Goal: Complete application form

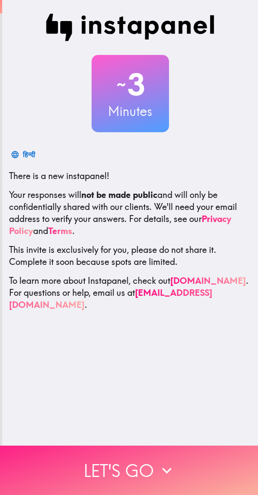
click at [167, 462] on icon "button" at bounding box center [166, 470] width 19 height 19
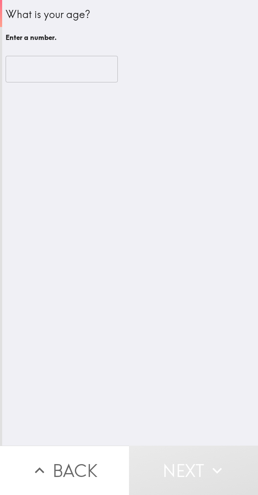
click at [153, 459] on button "Next" at bounding box center [193, 470] width 129 height 49
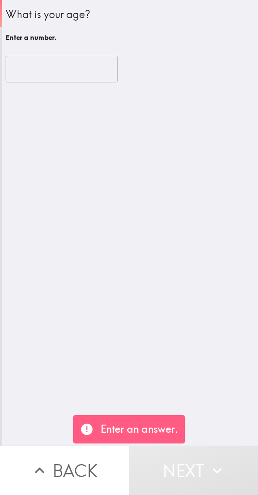
click at [82, 64] on input "number" at bounding box center [62, 69] width 112 height 27
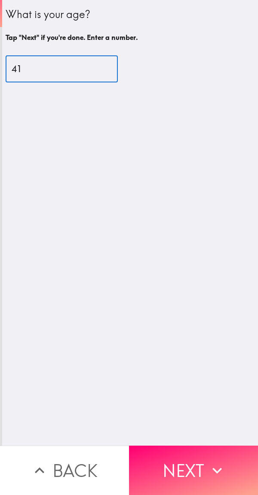
type input "41"
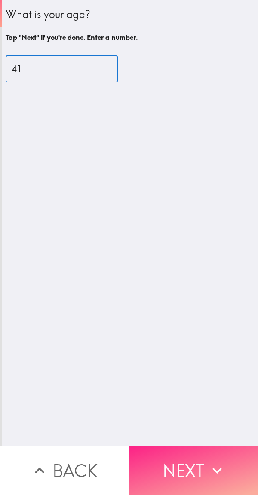
click at [207, 465] on icon "button" at bounding box center [216, 470] width 19 height 19
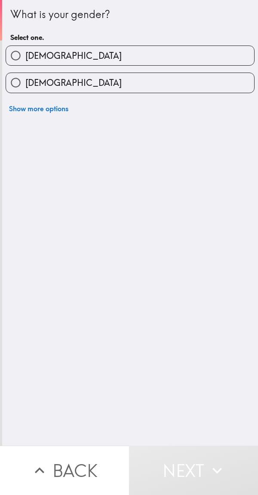
click at [24, 151] on div "What is your gender? Select one. [DEMOGRAPHIC_DATA] [DEMOGRAPHIC_DATA] Show mor…" at bounding box center [129, 223] width 255 height 446
click at [28, 55] on span "[DEMOGRAPHIC_DATA]" at bounding box center [73, 56] width 96 height 12
click at [25, 55] on input "[DEMOGRAPHIC_DATA]" at bounding box center [15, 55] width 19 height 19
radio input "true"
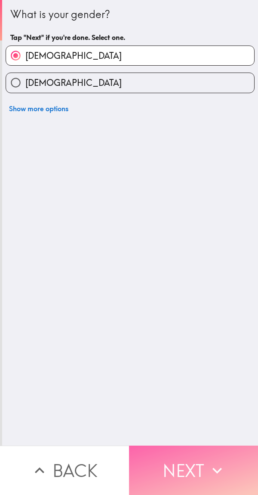
click at [207, 461] on icon "button" at bounding box center [216, 470] width 19 height 19
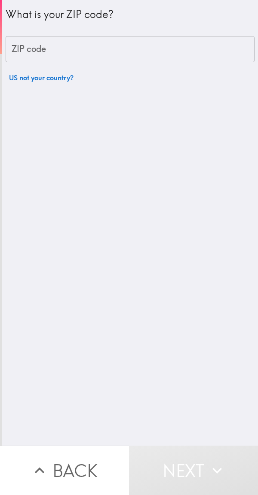
click at [30, 49] on div "ZIP code ZIP code" at bounding box center [130, 49] width 249 height 27
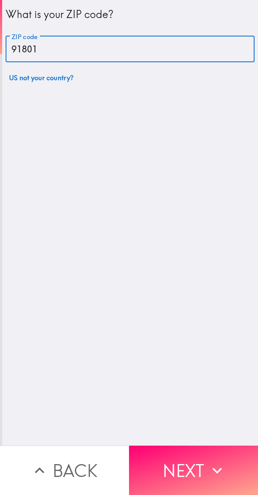
type input "91801"
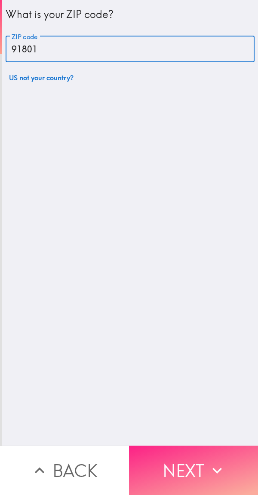
click at [204, 451] on button "Next" at bounding box center [193, 470] width 129 height 49
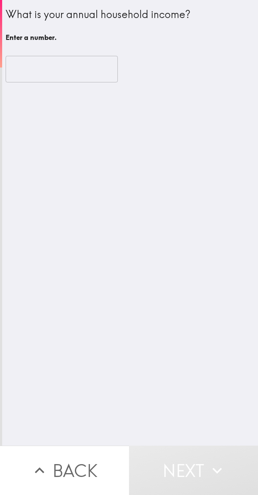
click at [39, 65] on input "number" at bounding box center [62, 69] width 112 height 27
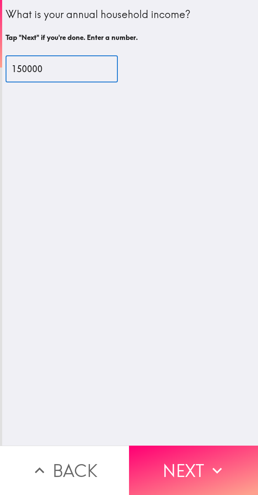
type input "150000"
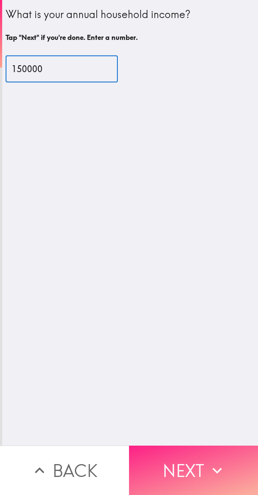
click at [178, 462] on button "Next" at bounding box center [193, 470] width 129 height 49
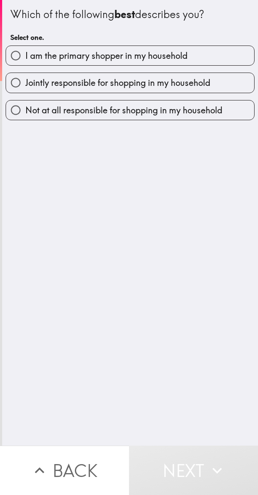
click at [204, 152] on div "Which of the following best describes you? Select one. I am the primary shopper…" at bounding box center [129, 223] width 255 height 446
click at [11, 91] on input "Jointly responsible for shopping in my household" at bounding box center [15, 82] width 19 height 19
radio input "true"
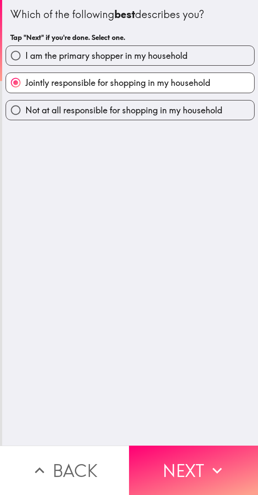
click at [18, 54] on input "I am the primary shopper in my household" at bounding box center [15, 55] width 19 height 19
radio input "true"
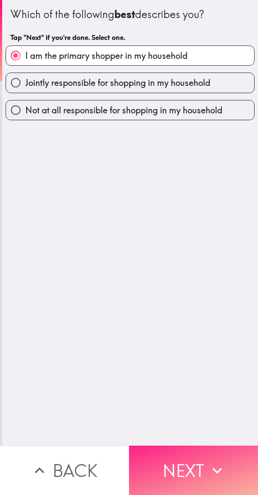
click at [202, 464] on button "Next" at bounding box center [193, 470] width 129 height 49
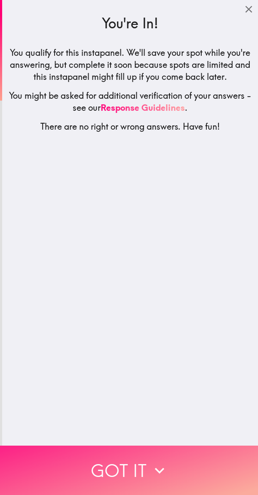
click at [168, 462] on button "Got it" at bounding box center [129, 470] width 258 height 49
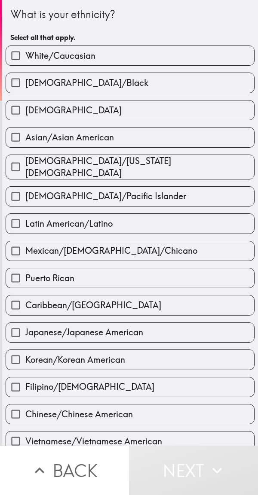
click at [15, 52] on input "White/Caucasian" at bounding box center [15, 55] width 19 height 19
checkbox input "true"
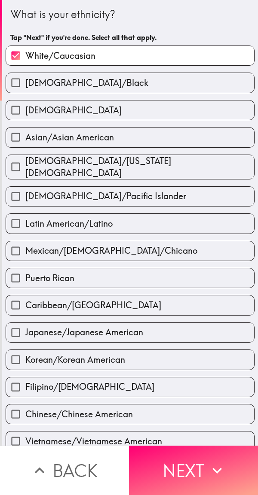
scroll to position [117, 0]
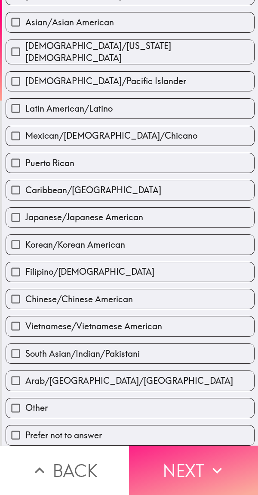
click at [179, 468] on button "Next" at bounding box center [193, 470] width 129 height 49
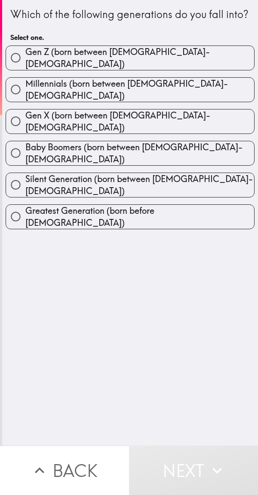
click at [204, 88] on label "Millennials (born between [DEMOGRAPHIC_DATA]-[DEMOGRAPHIC_DATA])" at bounding box center [130, 90] width 248 height 24
click at [25, 88] on input "Millennials (born between [DEMOGRAPHIC_DATA]-[DEMOGRAPHIC_DATA])" at bounding box center [15, 89] width 19 height 19
radio input "true"
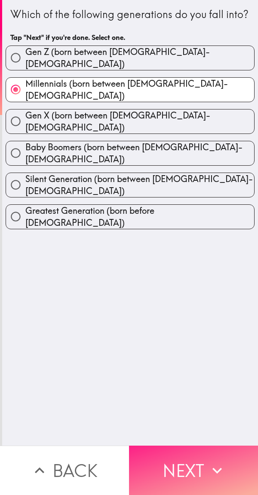
click at [198, 455] on button "Next" at bounding box center [193, 470] width 129 height 49
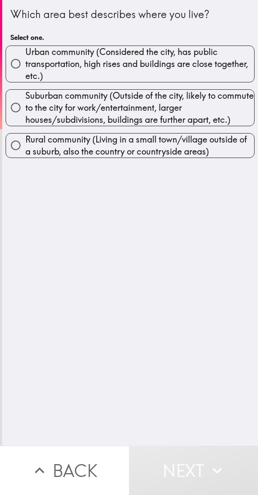
click at [217, 59] on span "Urban community (Considered the city, has public transportation, high rises and…" at bounding box center [139, 64] width 228 height 36
click at [25, 59] on input "Urban community (Considered the city, has public transportation, high rises and…" at bounding box center [15, 63] width 19 height 19
radio input "true"
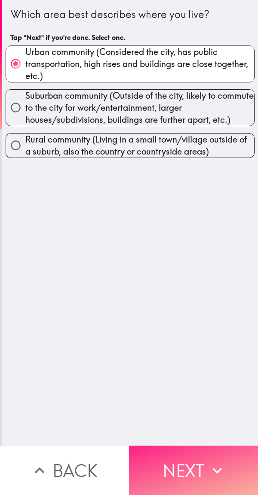
click at [193, 462] on button "Next" at bounding box center [193, 470] width 129 height 49
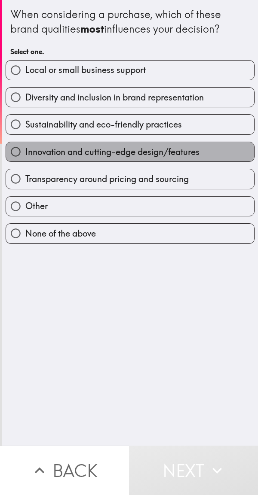
click at [226, 158] on label "Innovation and cutting-edge design/features" at bounding box center [130, 151] width 248 height 19
click at [25, 158] on input "Innovation and cutting-edge design/features" at bounding box center [15, 151] width 19 height 19
radio input "true"
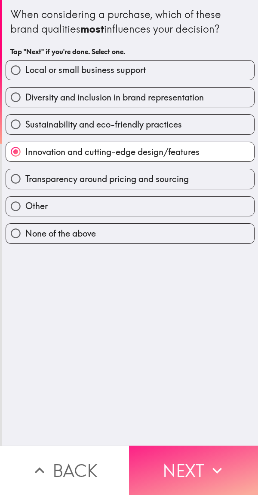
click at [186, 453] on button "Next" at bounding box center [193, 470] width 129 height 49
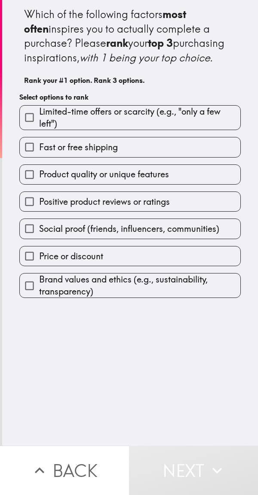
click at [211, 157] on label "Fast or free shipping" at bounding box center [130, 146] width 220 height 19
click at [39, 157] on input "Fast or free shipping" at bounding box center [29, 146] width 19 height 19
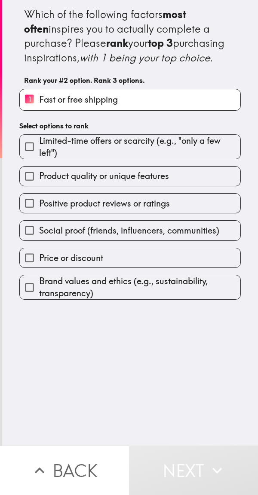
click at [213, 213] on label "Positive product reviews or ratings" at bounding box center [130, 203] width 220 height 19
click at [39, 213] on input "Positive product reviews or ratings" at bounding box center [29, 203] width 19 height 19
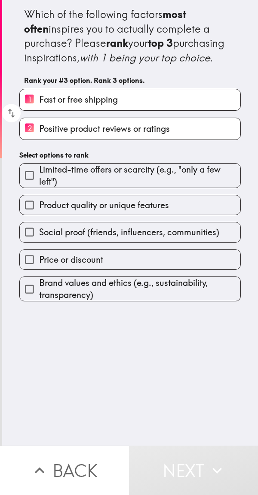
click at [211, 242] on label "Social proof (friends, influencers, communities)" at bounding box center [130, 231] width 220 height 19
click at [39, 242] on input "Social proof (friends, influencers, communities)" at bounding box center [29, 231] width 19 height 19
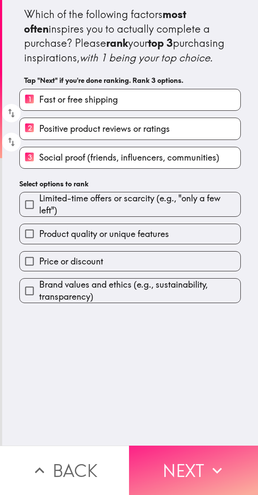
click at [197, 462] on button "Next" at bounding box center [193, 470] width 129 height 49
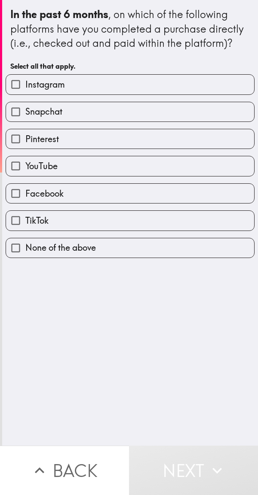
click at [219, 94] on label "Instagram" at bounding box center [130, 84] width 248 height 19
click at [25, 94] on input "Instagram" at bounding box center [15, 84] width 19 height 19
checkbox input "true"
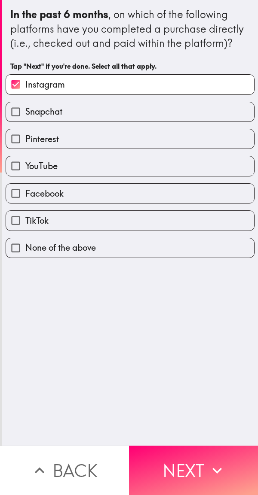
click at [215, 121] on label "Snapchat" at bounding box center [130, 111] width 248 height 19
click at [25, 121] on input "Snapchat" at bounding box center [15, 111] width 19 height 19
checkbox input "true"
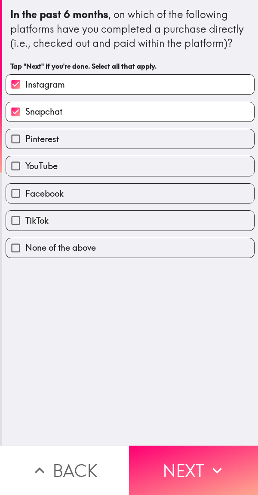
click at [216, 146] on label "Pinterest" at bounding box center [130, 138] width 248 height 19
click at [25, 146] on input "Pinterest" at bounding box center [15, 138] width 19 height 19
checkbox input "true"
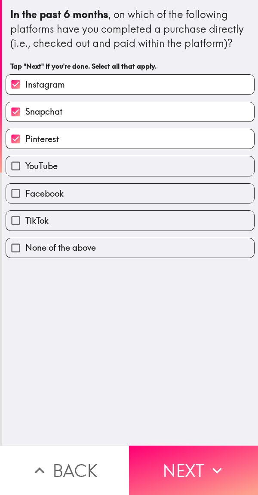
click at [210, 170] on label "YouTube" at bounding box center [130, 165] width 248 height 19
click at [25, 170] on input "YouTube" at bounding box center [15, 165] width 19 height 19
checkbox input "true"
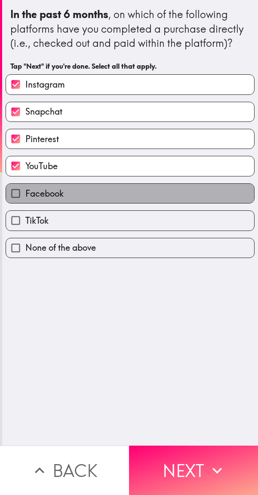
click at [202, 203] on label "Facebook" at bounding box center [130, 193] width 248 height 19
click at [25, 203] on input "Facebook" at bounding box center [15, 193] width 19 height 19
checkbox input "true"
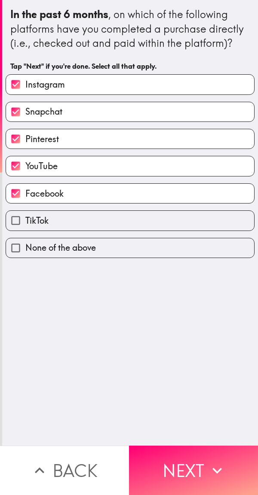
click at [201, 227] on label "TikTok" at bounding box center [130, 220] width 248 height 19
click at [25, 227] on input "TikTok" at bounding box center [15, 220] width 19 height 19
checkbox input "true"
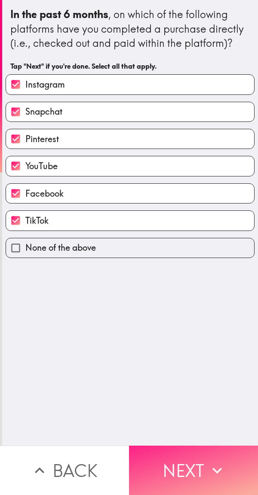
click at [191, 462] on button "Next" at bounding box center [193, 470] width 129 height 49
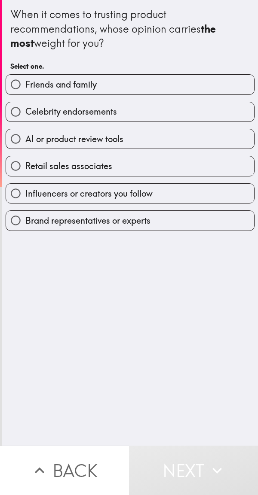
click at [233, 197] on label "Influencers or creators you follow" at bounding box center [130, 193] width 248 height 19
click at [25, 197] on input "Influencers or creators you follow" at bounding box center [15, 193] width 19 height 19
radio input "true"
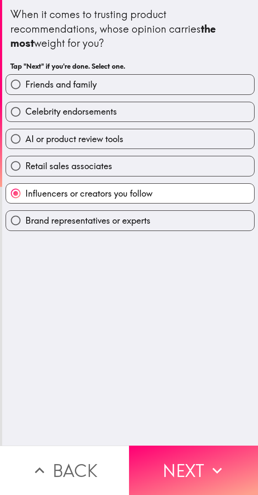
click at [216, 138] on label "AI or product review tools" at bounding box center [130, 138] width 248 height 19
click at [25, 138] on input "AI or product review tools" at bounding box center [15, 138] width 19 height 19
radio input "true"
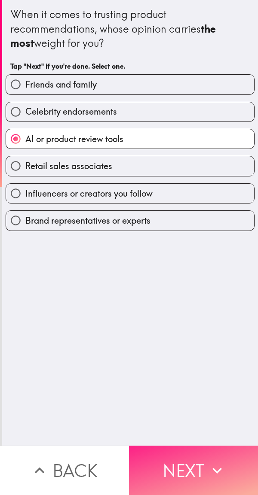
click at [203, 457] on button "Next" at bounding box center [193, 470] width 129 height 49
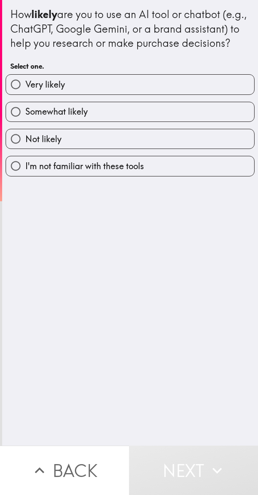
click at [223, 94] on label "Very likely" at bounding box center [130, 84] width 248 height 19
click at [25, 94] on input "Very likely" at bounding box center [15, 84] width 19 height 19
radio input "true"
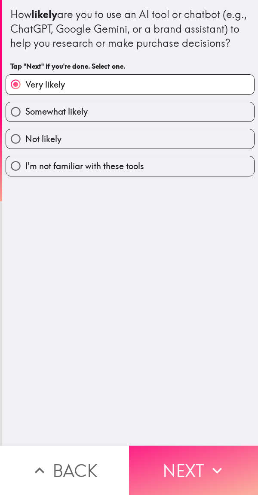
click at [203, 460] on button "Next" at bounding box center [193, 470] width 129 height 49
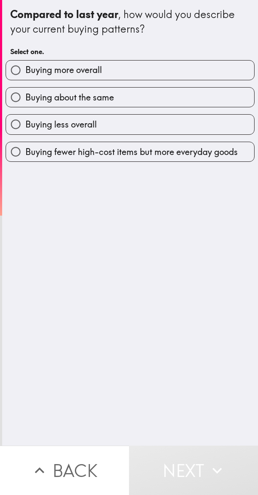
click at [220, 75] on label "Buying more overall" at bounding box center [130, 70] width 248 height 19
click at [25, 75] on input "Buying more overall" at bounding box center [15, 70] width 19 height 19
radio input "true"
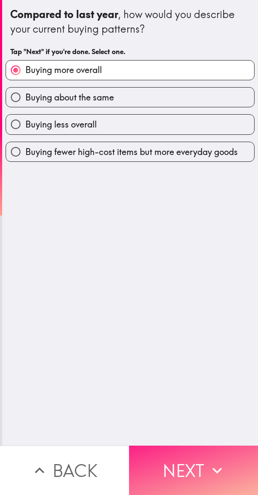
click at [207, 461] on icon "button" at bounding box center [216, 470] width 19 height 19
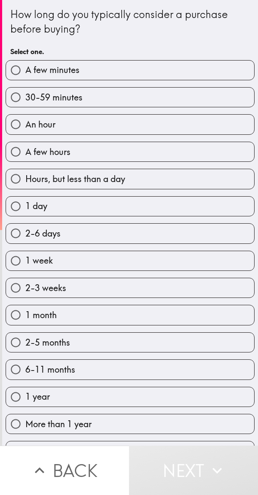
click at [215, 176] on label "Hours, but less than a day" at bounding box center [130, 178] width 248 height 19
click at [25, 176] on input "Hours, but less than a day" at bounding box center [15, 178] width 19 height 19
radio input "true"
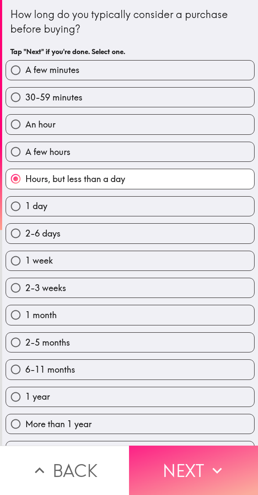
click at [200, 463] on button "Next" at bounding box center [193, 470] width 129 height 49
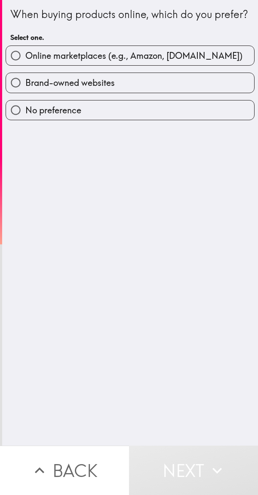
click at [219, 62] on span "Online marketplaces (e.g., Amazon, [DOMAIN_NAME])" at bounding box center [133, 56] width 217 height 12
click at [25, 65] on input "Online marketplaces (e.g., Amazon, [DOMAIN_NAME])" at bounding box center [15, 55] width 19 height 19
radio input "true"
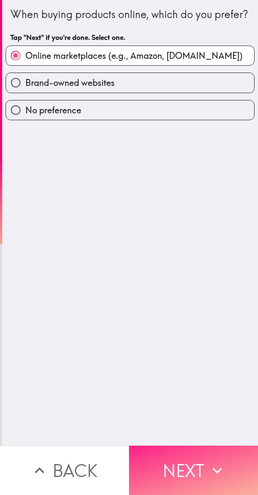
click at [207, 461] on icon "button" at bounding box center [216, 470] width 19 height 19
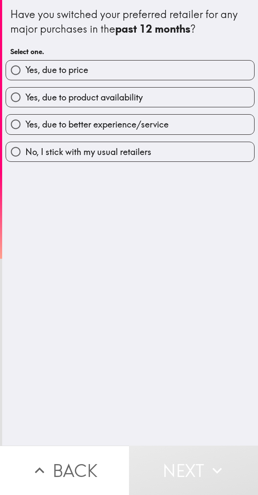
click at [222, 121] on label "Yes, due to better experience/service" at bounding box center [130, 124] width 248 height 19
click at [25, 121] on input "Yes, due to better experience/service" at bounding box center [15, 124] width 19 height 19
radio input "true"
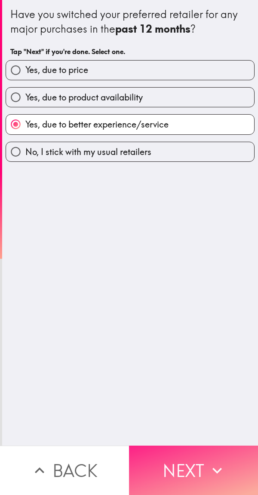
click at [202, 459] on button "Next" at bounding box center [193, 470] width 129 height 49
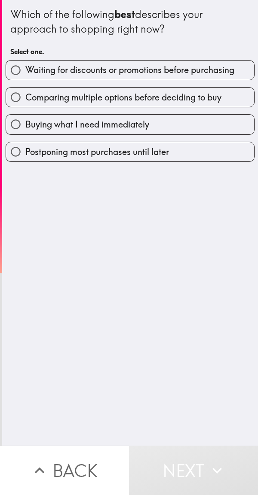
click at [233, 74] on span "Waiting for discounts or promotions before purchasing" at bounding box center [129, 70] width 209 height 12
click at [25, 74] on input "Waiting for discounts or promotions before purchasing" at bounding box center [15, 70] width 19 height 19
radio input "true"
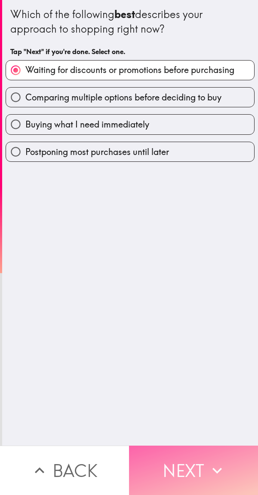
click at [201, 456] on button "Next" at bounding box center [193, 470] width 129 height 49
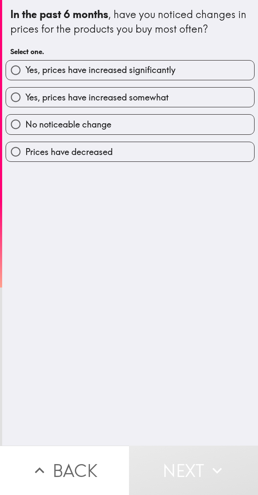
click at [233, 73] on label "Yes, prices have increased significantly" at bounding box center [130, 70] width 248 height 19
click at [25, 73] on input "Yes, prices have increased significantly" at bounding box center [15, 70] width 19 height 19
radio input "true"
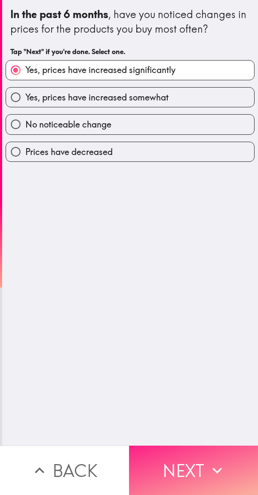
click at [197, 461] on button "Next" at bounding box center [193, 470] width 129 height 49
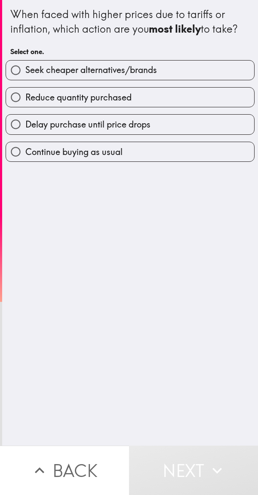
click at [201, 95] on label "Reduce quantity purchased" at bounding box center [130, 97] width 248 height 19
click at [25, 95] on input "Reduce quantity purchased" at bounding box center [15, 97] width 19 height 19
radio input "true"
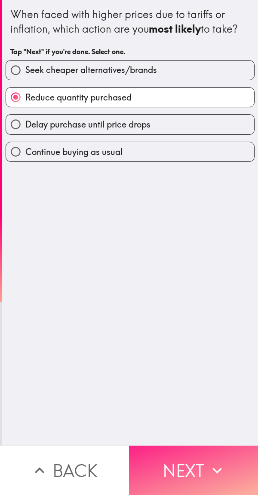
click at [191, 454] on button "Next" at bounding box center [193, 470] width 129 height 49
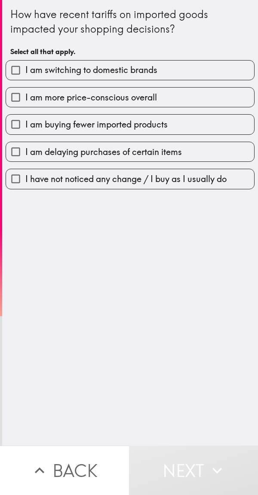
click at [213, 67] on label "I am switching to domestic brands" at bounding box center [130, 70] width 248 height 19
click at [25, 67] on input "I am switching to domestic brands" at bounding box center [15, 70] width 19 height 19
checkbox input "true"
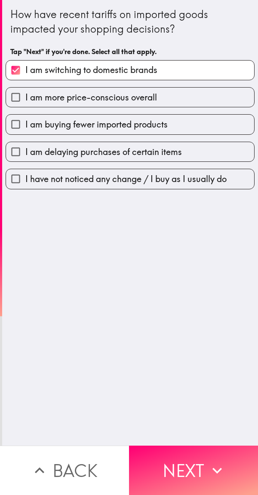
click at [207, 100] on label "I am more price-conscious overall" at bounding box center [130, 97] width 248 height 19
click at [25, 100] on input "I am more price-conscious overall" at bounding box center [15, 97] width 19 height 19
checkbox input "true"
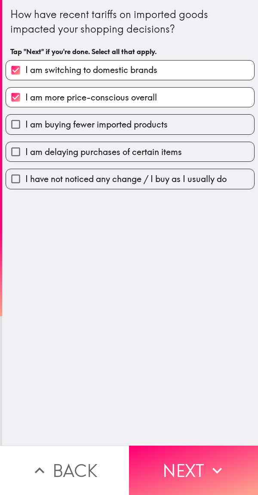
click at [190, 126] on label "I am buying fewer imported products" at bounding box center [130, 124] width 248 height 19
click at [25, 126] on input "I am buying fewer imported products" at bounding box center [15, 124] width 19 height 19
checkbox input "true"
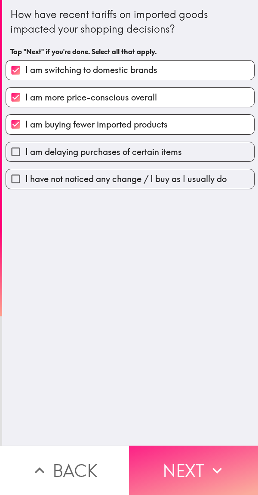
click at [188, 459] on button "Next" at bounding box center [193, 470] width 129 height 49
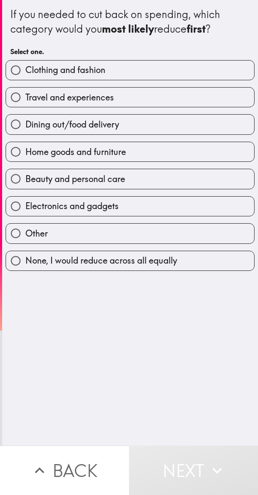
click at [178, 229] on label "Other" at bounding box center [130, 233] width 248 height 19
click at [25, 229] on input "Other" at bounding box center [15, 233] width 19 height 19
radio input "true"
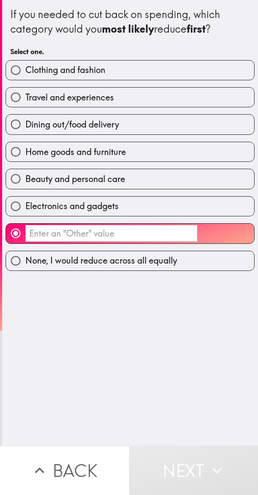
click at [150, 215] on label "Electronics and gadgets" at bounding box center [130, 206] width 248 height 19
click at [25, 215] on input "Electronics and gadgets" at bounding box center [15, 206] width 19 height 19
radio input "true"
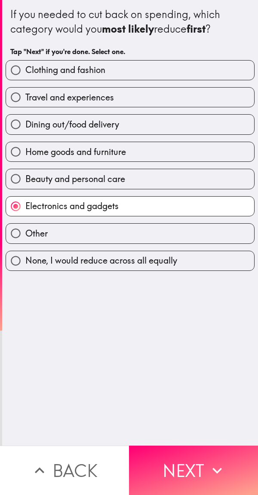
click at [151, 234] on label "Other" at bounding box center [130, 233] width 248 height 19
click at [25, 234] on input "Other" at bounding box center [15, 233] width 19 height 19
radio input "true"
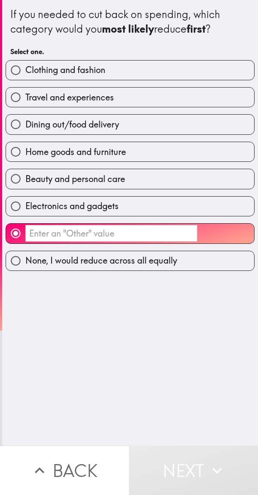
click at [182, 265] on label "None, I would reduce across all equally" at bounding box center [130, 260] width 248 height 19
click at [25, 265] on input "None, I would reduce across all equally" at bounding box center [15, 260] width 19 height 19
radio input "true"
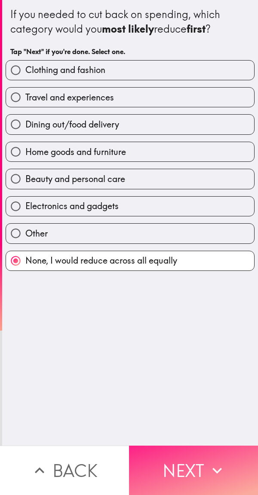
click at [184, 455] on button "Next" at bounding box center [193, 470] width 129 height 49
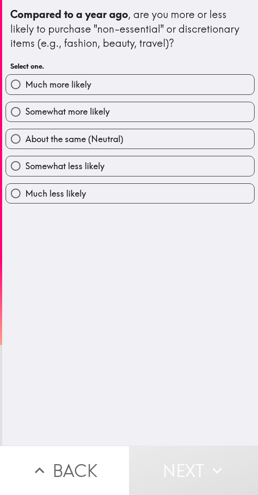
click at [211, 81] on label "Much more likely" at bounding box center [130, 84] width 248 height 19
click at [25, 81] on input "Much more likely" at bounding box center [15, 84] width 19 height 19
radio input "true"
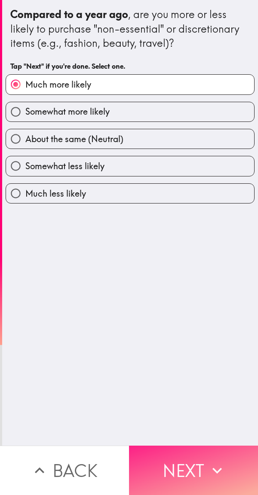
click at [194, 459] on button "Next" at bounding box center [193, 470] width 129 height 49
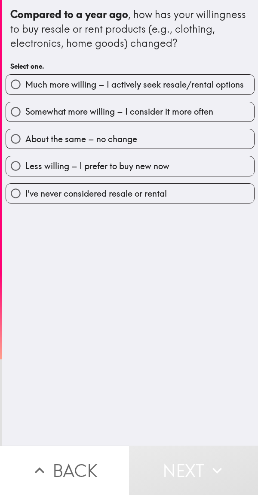
click at [225, 94] on label "Much more willing – I actively seek resale/rental options" at bounding box center [130, 84] width 248 height 19
click at [25, 94] on input "Much more willing – I actively seek resale/rental options" at bounding box center [15, 84] width 19 height 19
radio input "true"
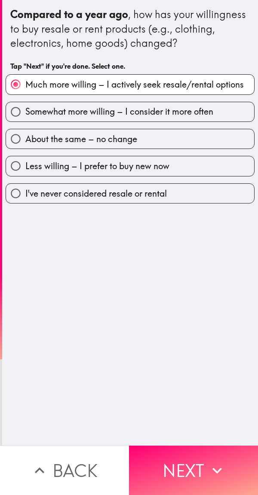
click at [219, 120] on label "Somewhat more willing – I consider it more often" at bounding box center [130, 111] width 248 height 19
click at [25, 120] on input "Somewhat more willing – I consider it more often" at bounding box center [15, 111] width 19 height 19
radio input "true"
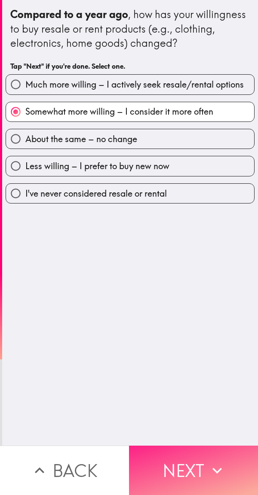
click at [196, 462] on button "Next" at bounding box center [193, 470] width 129 height 49
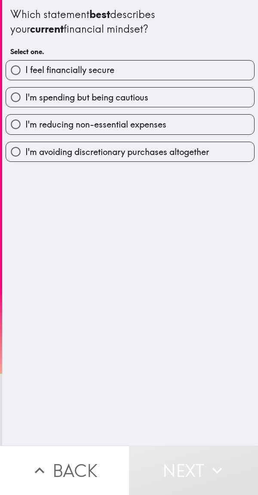
click at [212, 67] on label "I feel financially secure" at bounding box center [130, 70] width 248 height 19
click at [25, 67] on input "I feel financially secure" at bounding box center [15, 70] width 19 height 19
radio input "true"
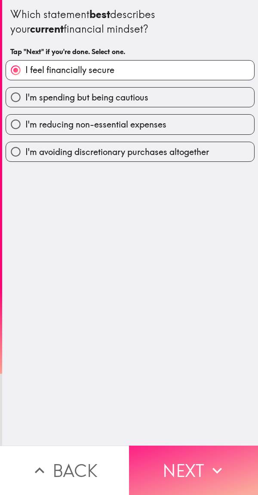
click at [189, 462] on button "Next" at bounding box center [193, 470] width 129 height 49
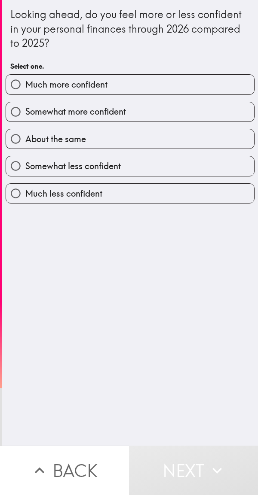
click at [181, 114] on label "Somewhat more confident" at bounding box center [130, 111] width 248 height 19
click at [25, 114] on input "Somewhat more confident" at bounding box center [15, 111] width 19 height 19
radio input "true"
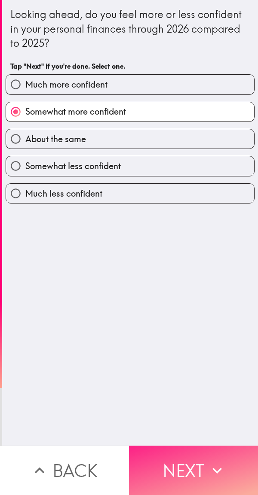
click at [183, 464] on button "Next" at bounding box center [193, 470] width 129 height 49
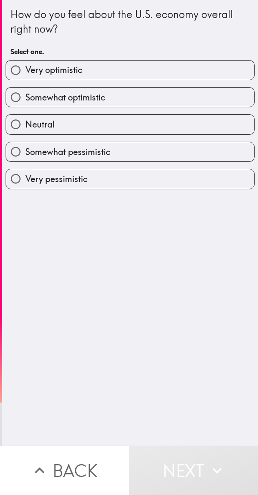
click at [204, 78] on label "Very optimistic" at bounding box center [130, 70] width 248 height 19
click at [25, 78] on input "Very optimistic" at bounding box center [15, 70] width 19 height 19
radio input "true"
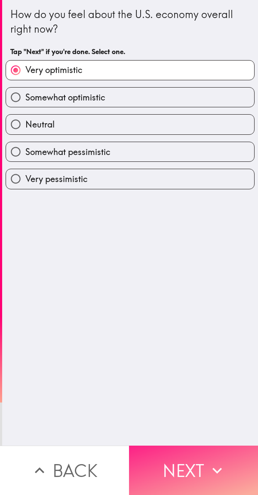
click at [191, 459] on button "Next" at bounding box center [193, 470] width 129 height 49
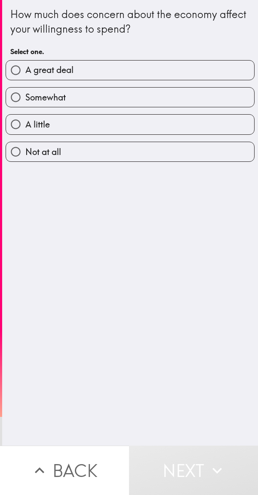
click at [199, 67] on label "A great deal" at bounding box center [130, 70] width 248 height 19
click at [25, 67] on input "A great deal" at bounding box center [15, 70] width 19 height 19
radio input "true"
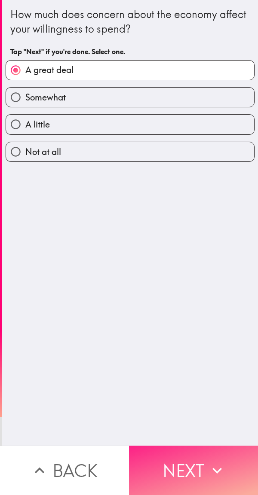
click at [186, 459] on button "Next" at bounding box center [193, 470] width 129 height 49
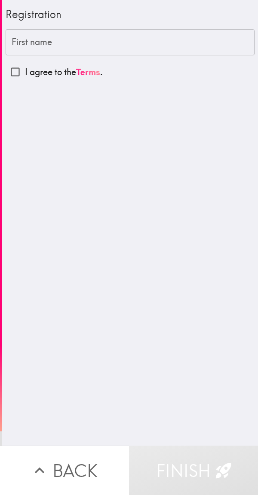
click at [189, 41] on input "First name" at bounding box center [130, 42] width 249 height 27
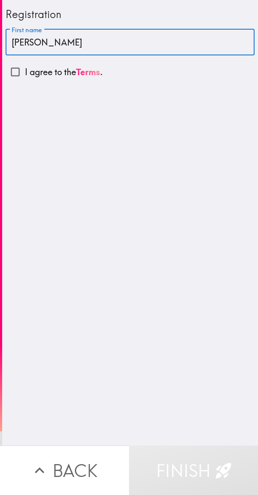
type input "[PERSON_NAME]"
click at [14, 73] on input "I agree to the Terms ." at bounding box center [15, 71] width 19 height 19
checkbox input "true"
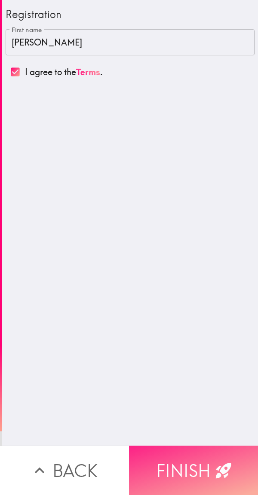
click at [191, 460] on button "Finish" at bounding box center [193, 470] width 129 height 49
